Goal: Information Seeking & Learning: Learn about a topic

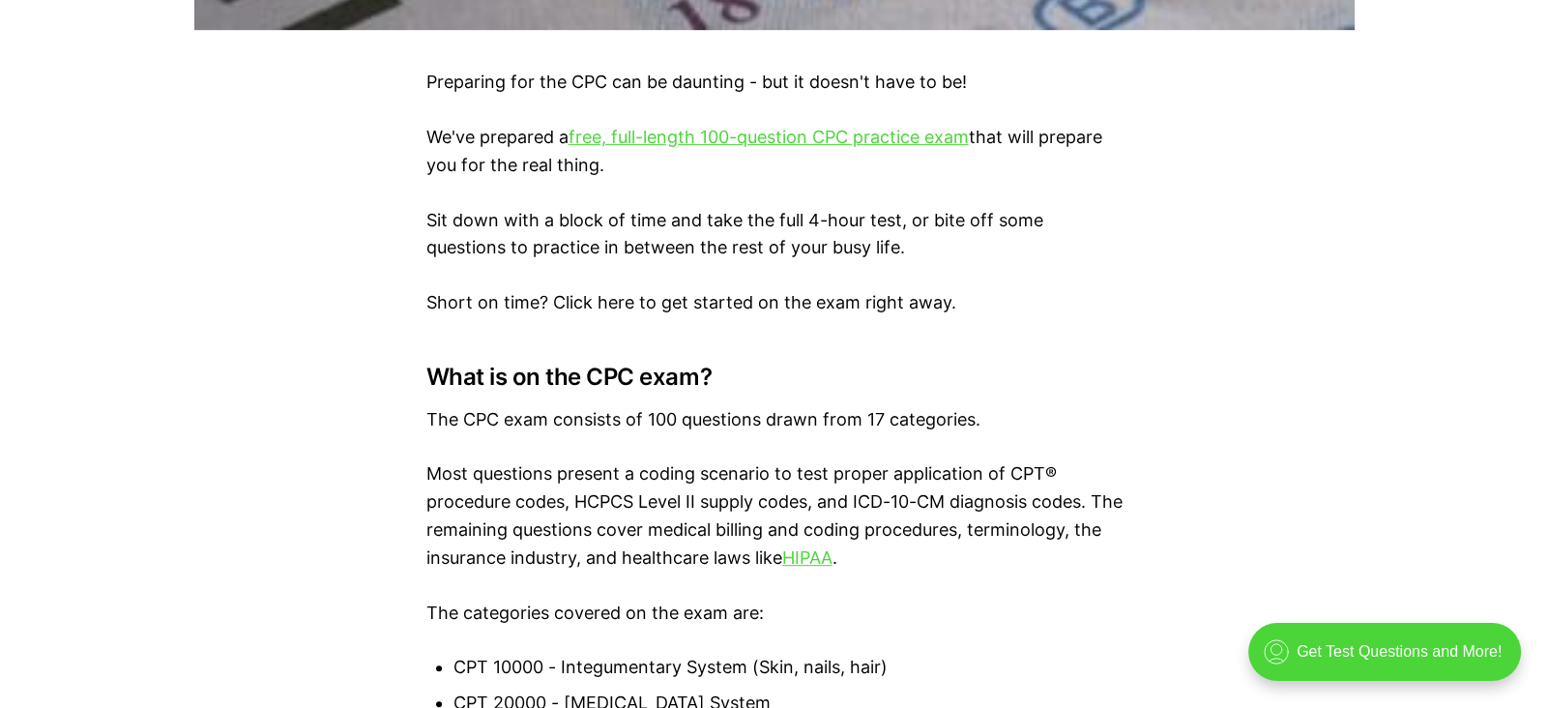
scroll to position [1209, 0]
click at [660, 127] on link "free, full-length 100-question CPC practice exam" at bounding box center [769, 136] width 400 height 20
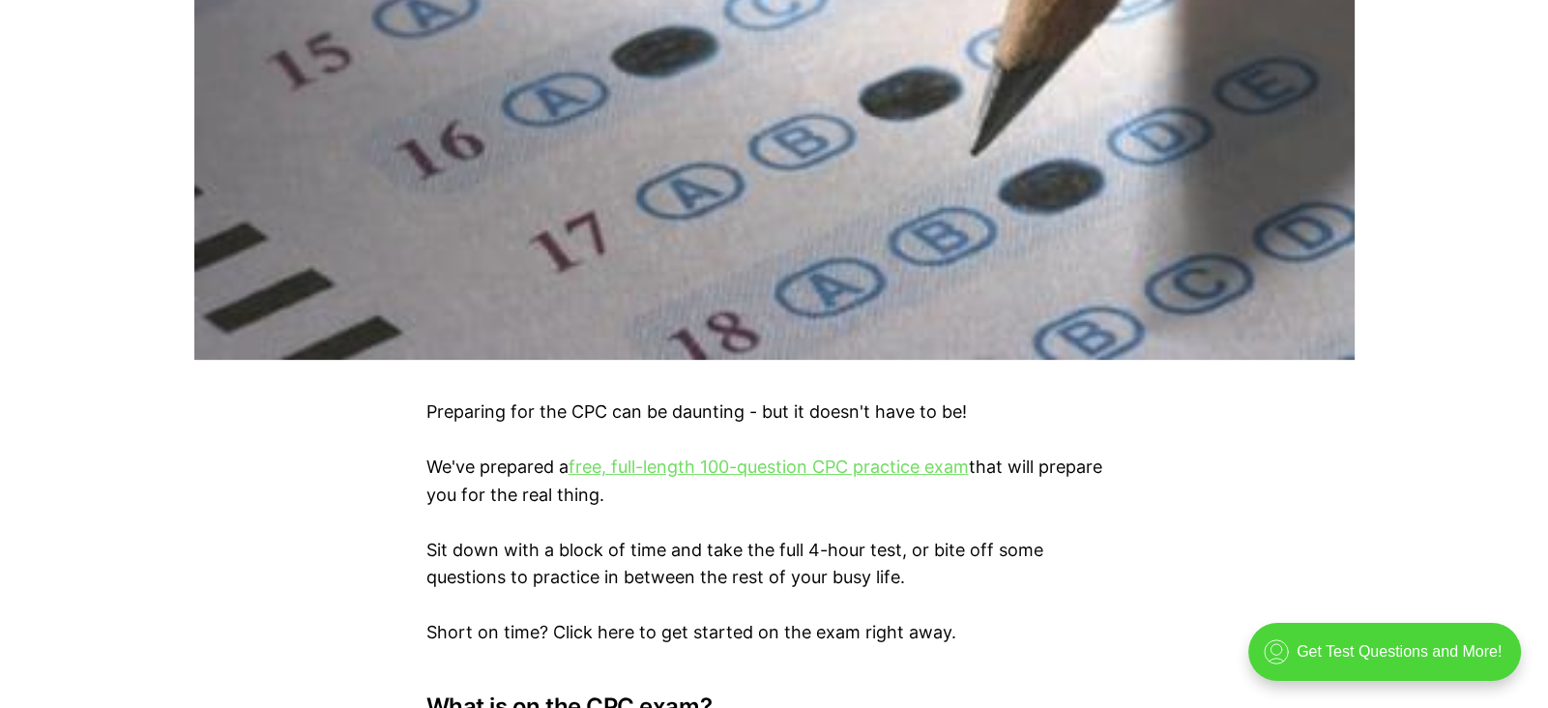
scroll to position [0, 0]
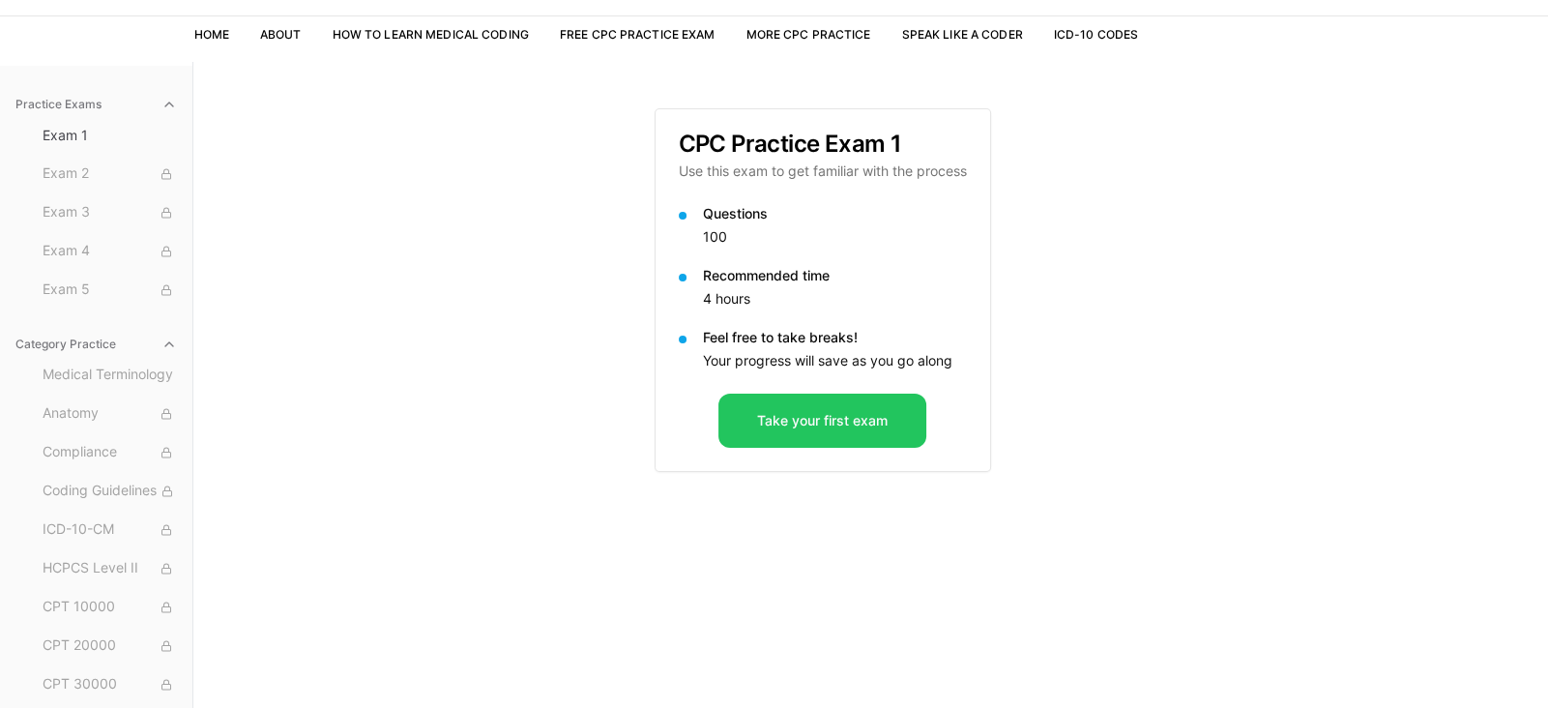
scroll to position [117, 0]
click at [788, 426] on button "Take your first exam" at bounding box center [823, 420] width 208 height 54
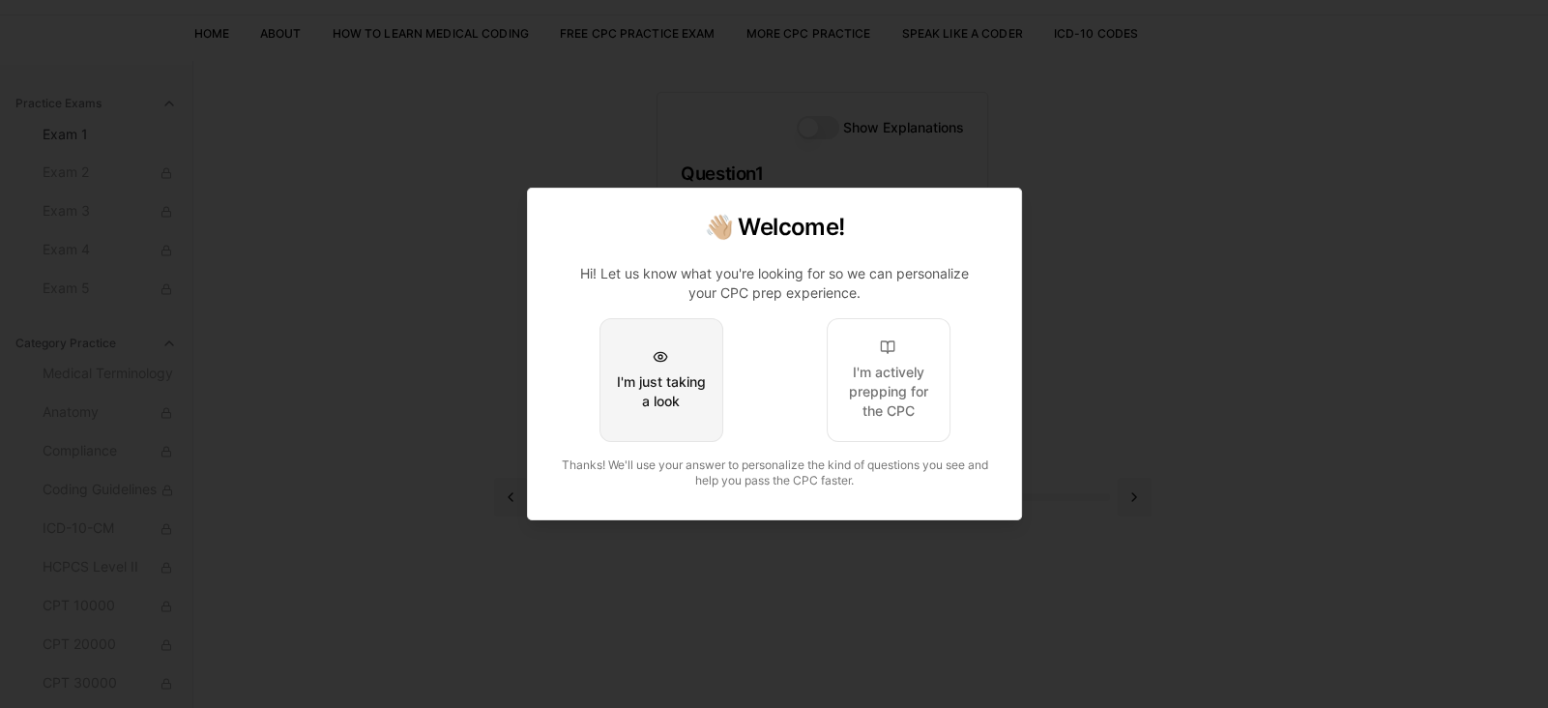
click at [659, 387] on div "I'm just taking a look" at bounding box center [660, 391] width 91 height 39
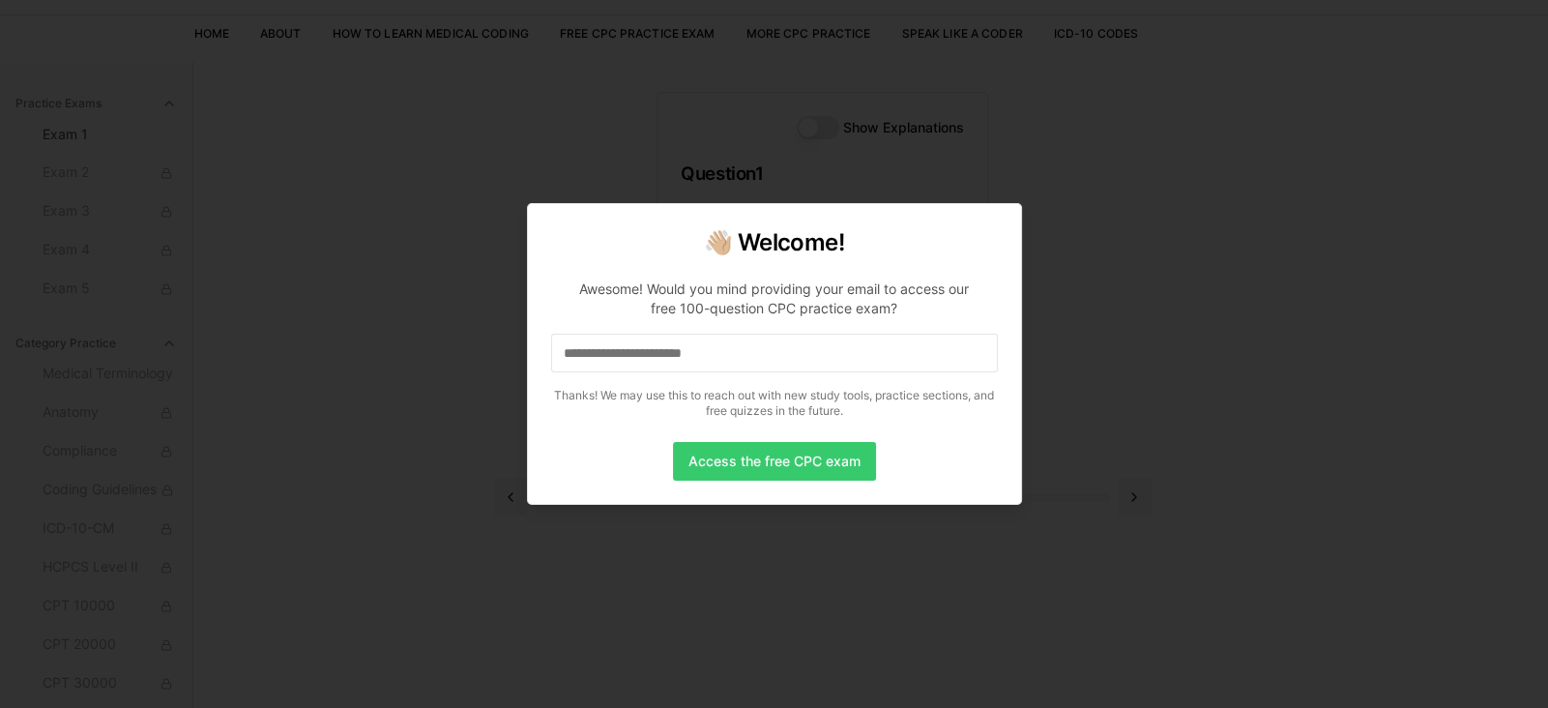
click at [720, 468] on button "Access the free CPC exam" at bounding box center [774, 461] width 203 height 39
click at [702, 472] on button "Access the free CPC exam" at bounding box center [774, 461] width 203 height 39
